Goal: Task Accomplishment & Management: Use online tool/utility

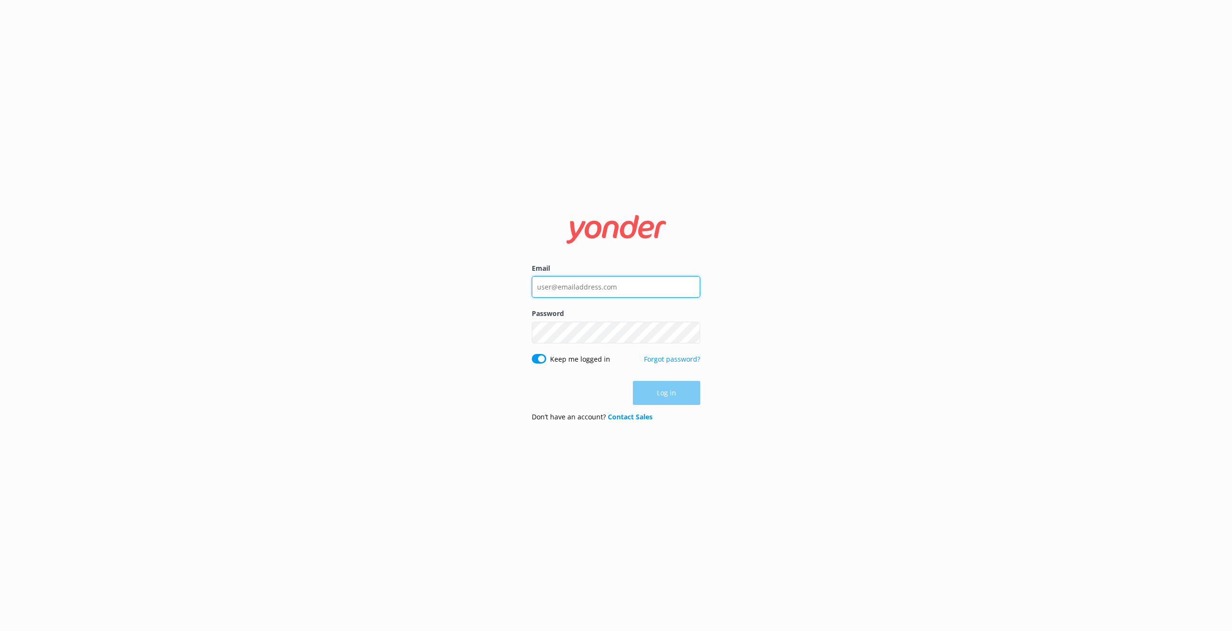
type input "Skydive@tts.net.nz"
click at [669, 397] on button "Log in" at bounding box center [666, 394] width 67 height 24
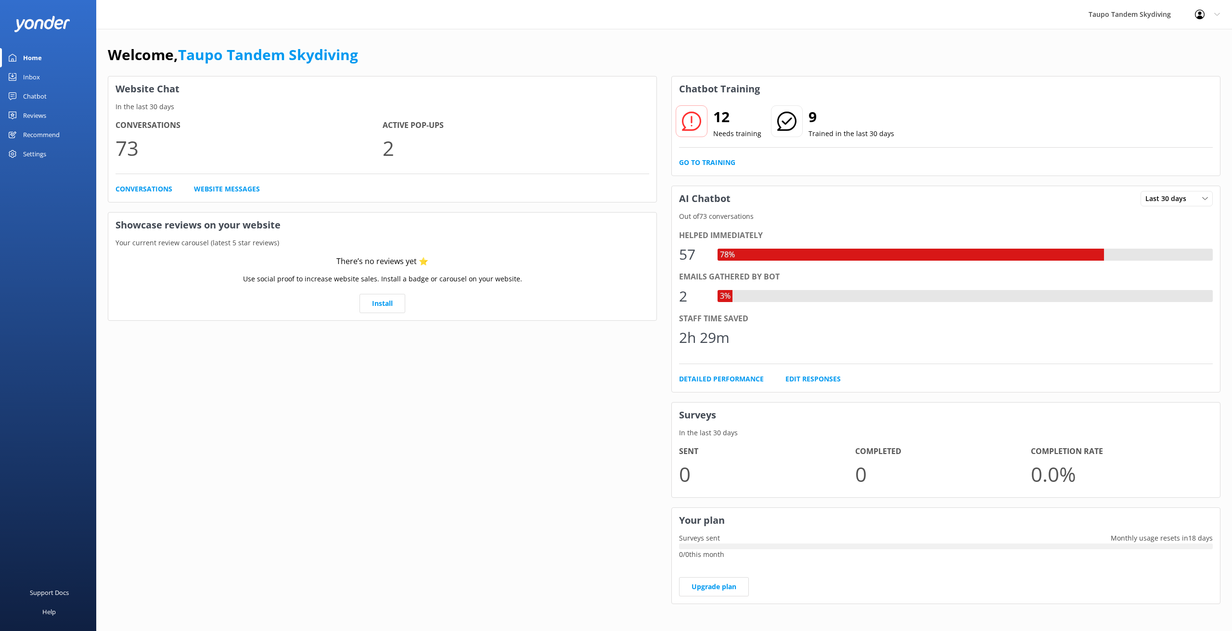
click at [32, 93] on div "Chatbot" at bounding box center [35, 96] width 24 height 19
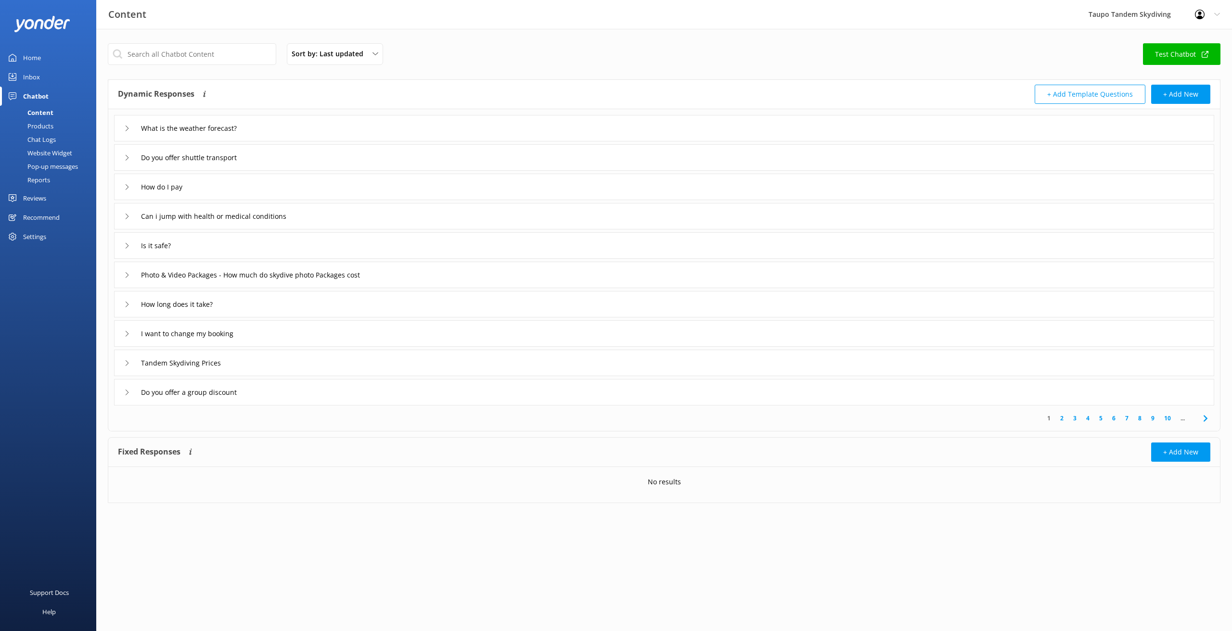
click at [58, 151] on div "Website Widget" at bounding box center [39, 152] width 66 height 13
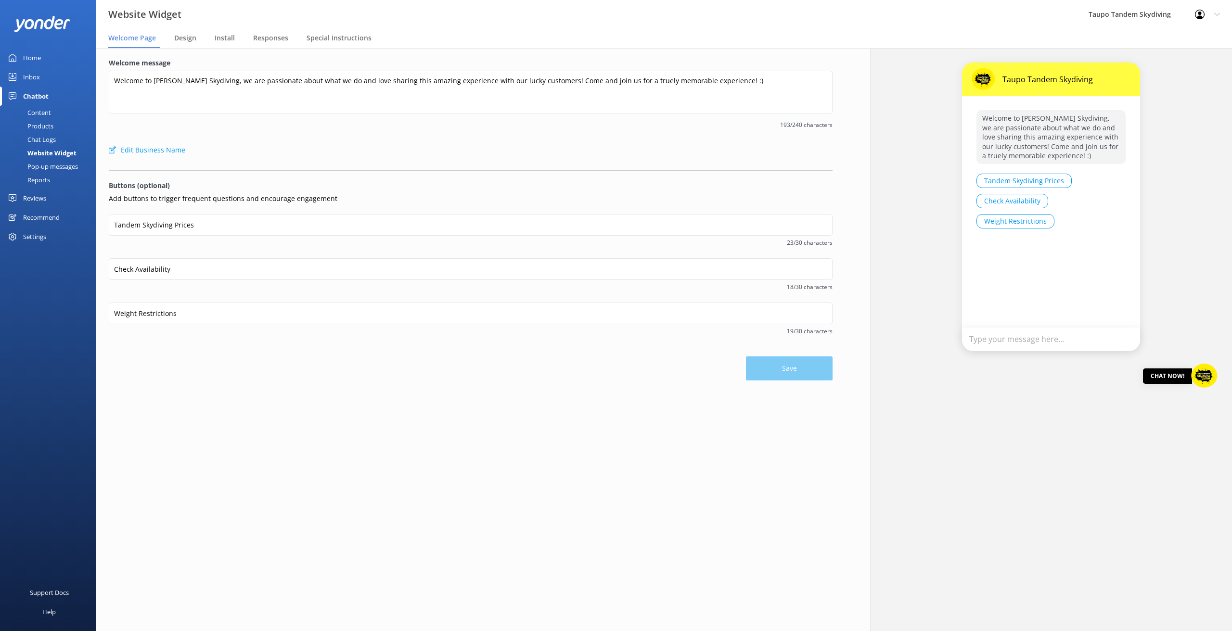
scroll to position [0, 0]
click at [56, 165] on div "Pop-up messages" at bounding box center [42, 166] width 72 height 13
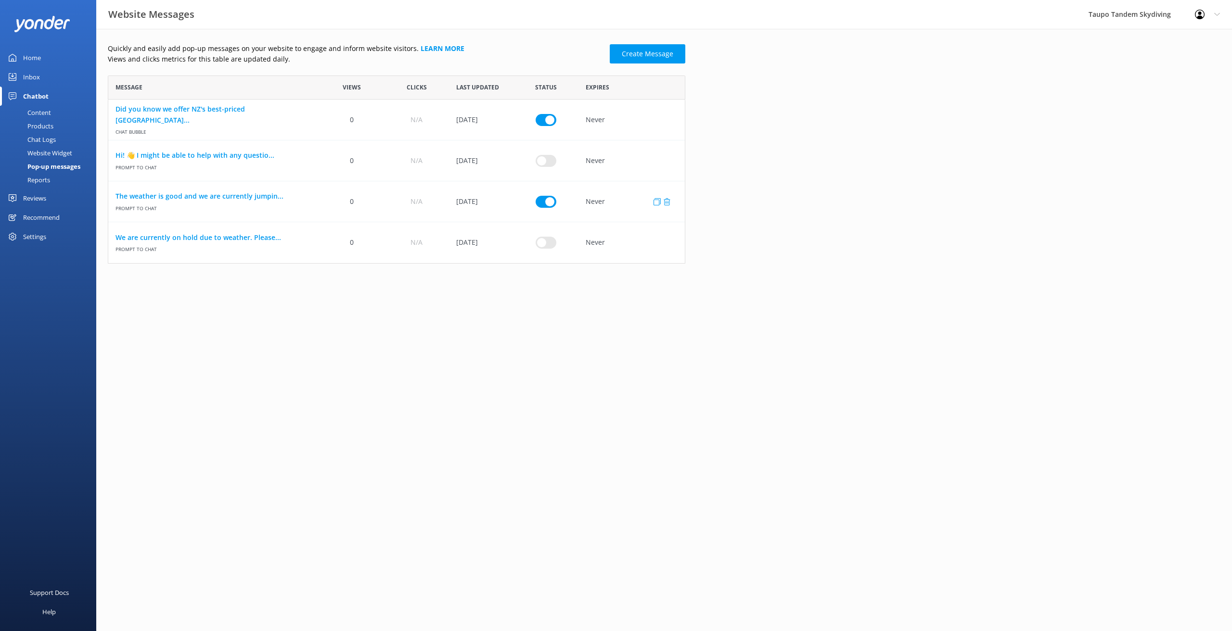
click at [547, 126] on input "row" at bounding box center [546, 120] width 21 height 12
checkbox input "false"
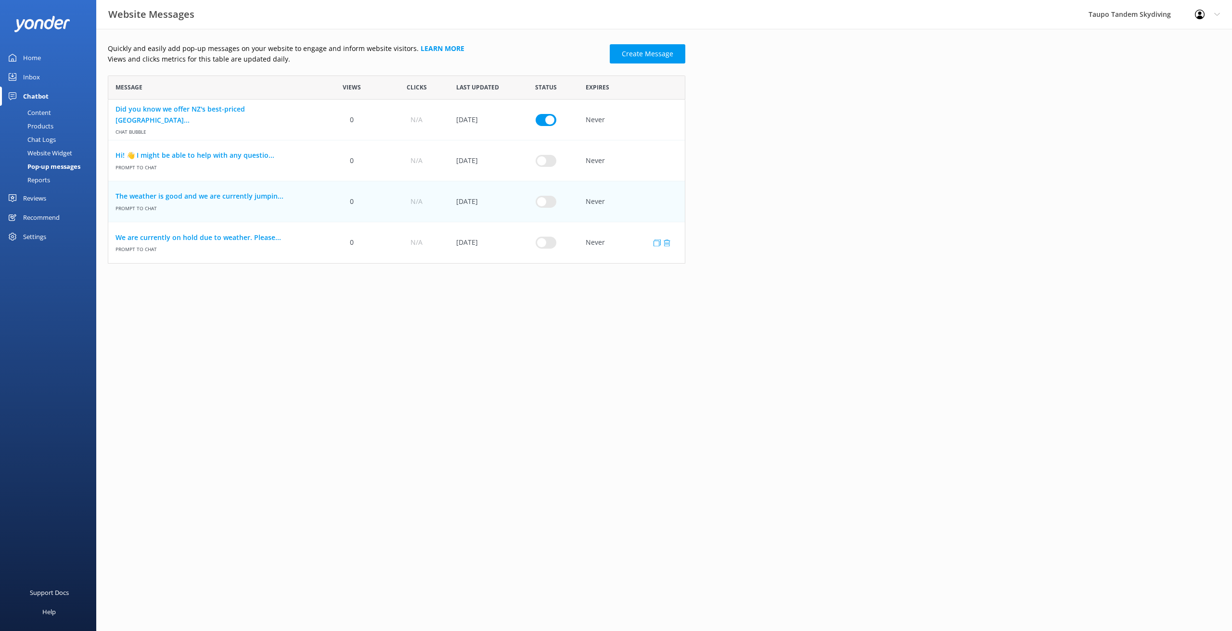
click at [550, 126] on input "row" at bounding box center [546, 120] width 21 height 12
checkbox input "true"
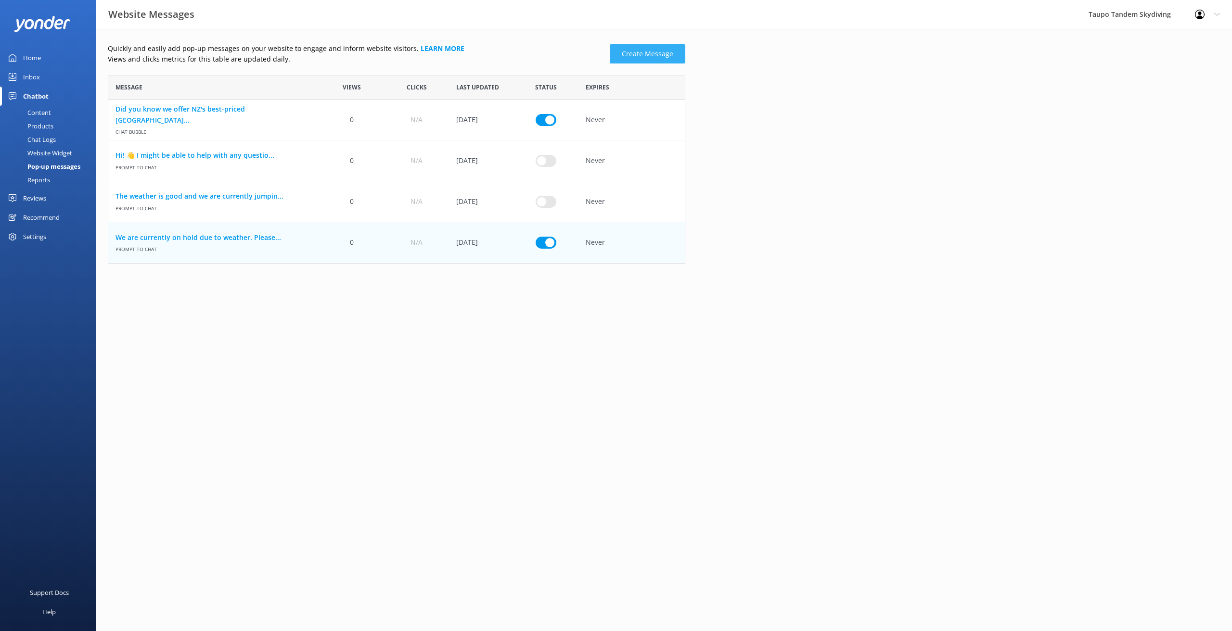
click at [644, 59] on link "Create Message" at bounding box center [648, 53] width 76 height 19
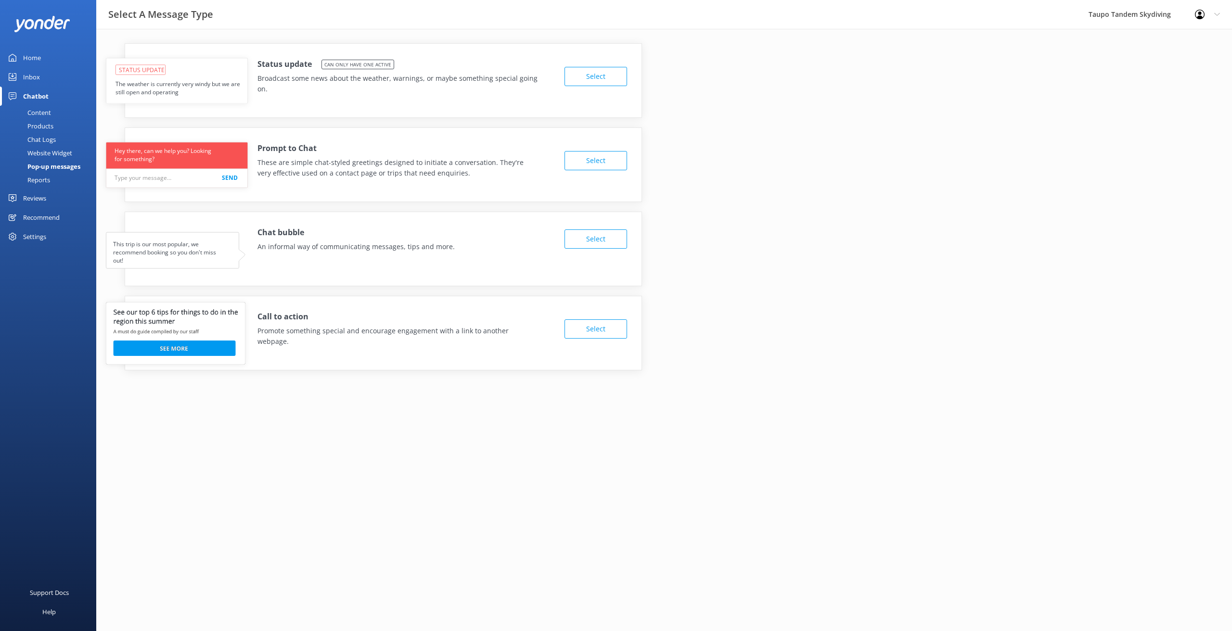
click at [616, 79] on button "Select" at bounding box center [596, 76] width 63 height 19
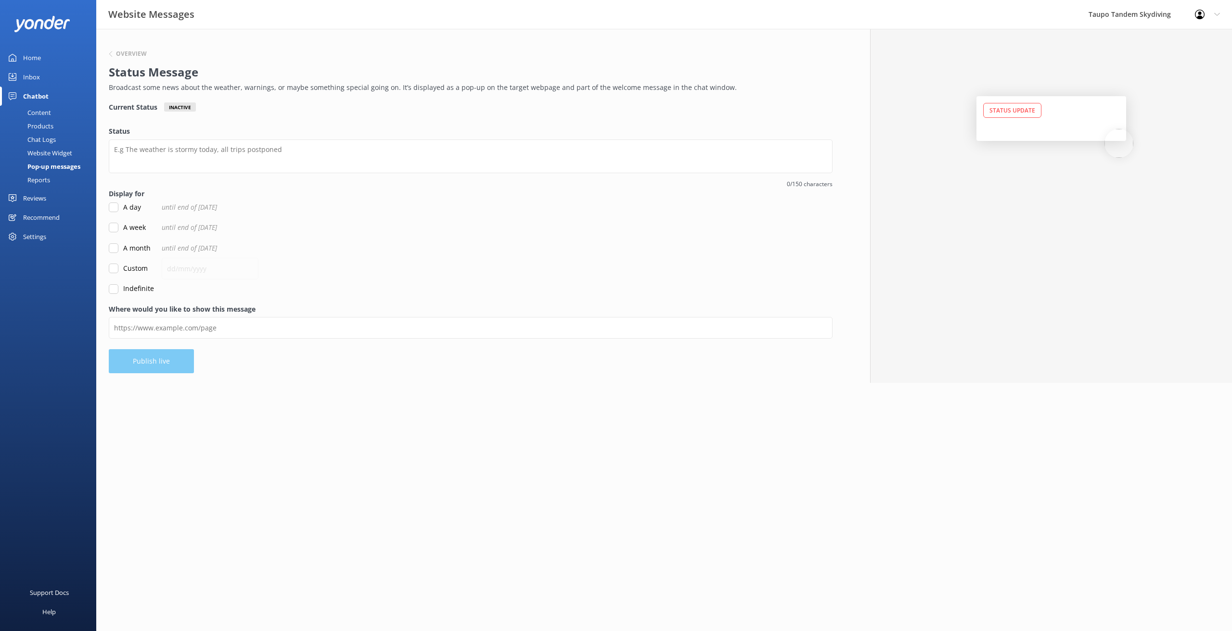
click at [66, 165] on div "Pop-up messages" at bounding box center [43, 166] width 75 height 13
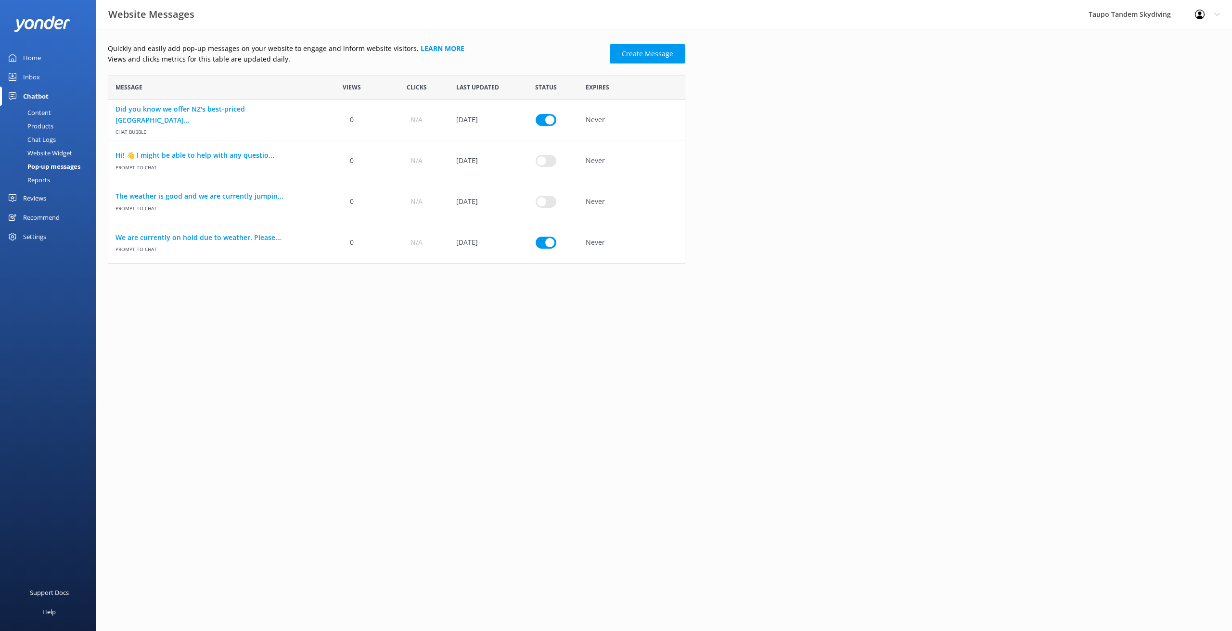
scroll to position [188, 578]
click at [645, 49] on link "Create Message" at bounding box center [648, 53] width 76 height 19
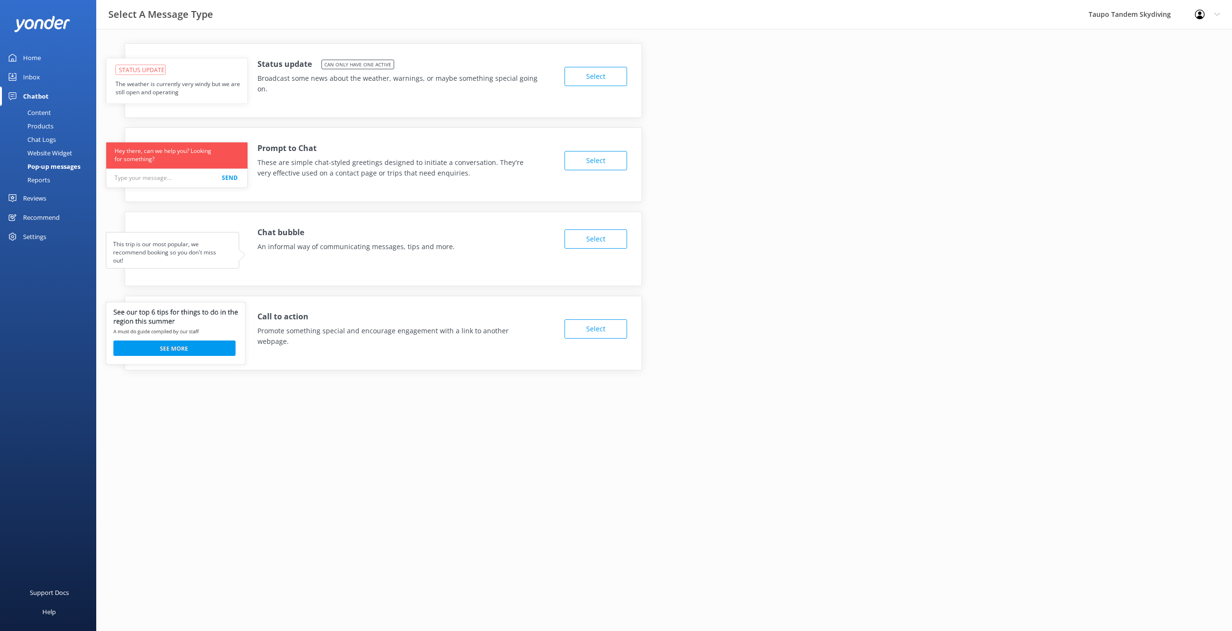
click at [612, 237] on button "Select" at bounding box center [596, 239] width 63 height 19
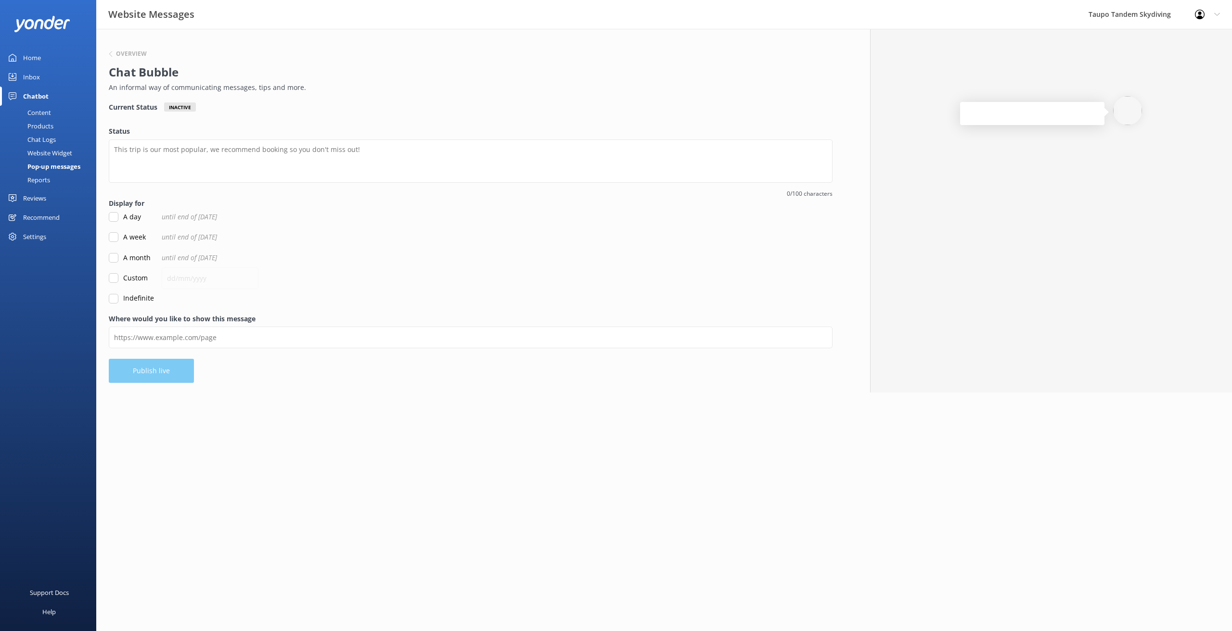
scroll to position [0, 0]
click at [75, 166] on div "Pop-up messages" at bounding box center [43, 166] width 75 height 13
